Goal: Task Accomplishment & Management: Manage account settings

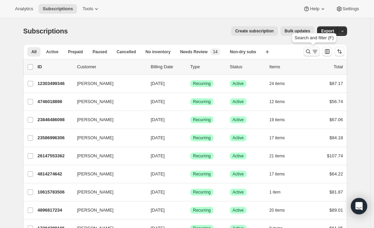
click at [311, 48] on button "Search and filter results" at bounding box center [312, 52] width 16 height 10
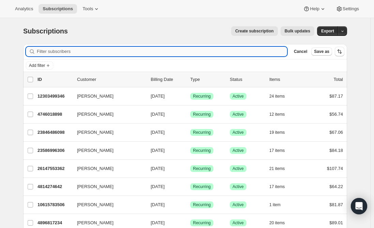
click at [63, 51] on input "Filter subscribers" at bounding box center [162, 52] width 250 height 10
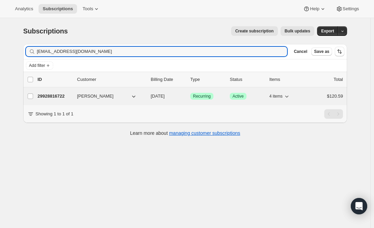
type input "[EMAIL_ADDRESS][DOMAIN_NAME]"
click at [54, 94] on p "29928816722" at bounding box center [55, 96] width 34 height 7
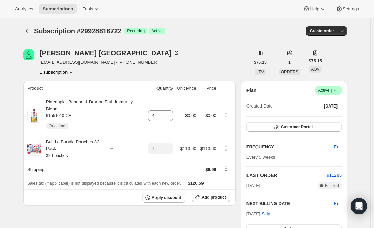
click at [230, 112] on icon "Product actions" at bounding box center [226, 115] width 7 height 7
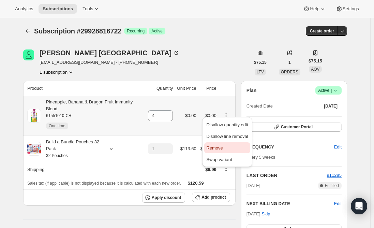
click at [216, 149] on span "Remove" at bounding box center [214, 147] width 16 height 5
type input "0"
